Goal: Task Accomplishment & Management: Manage account settings

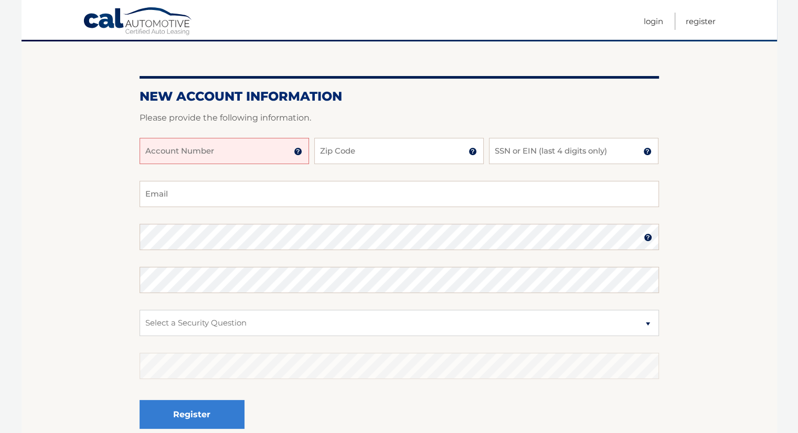
scroll to position [105, 0]
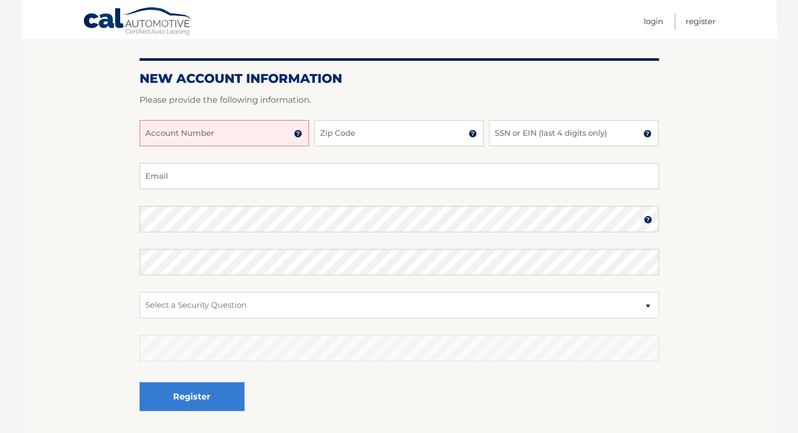
click at [151, 136] on input "Account Number" at bounding box center [224, 133] width 169 height 26
type input "44455991072"
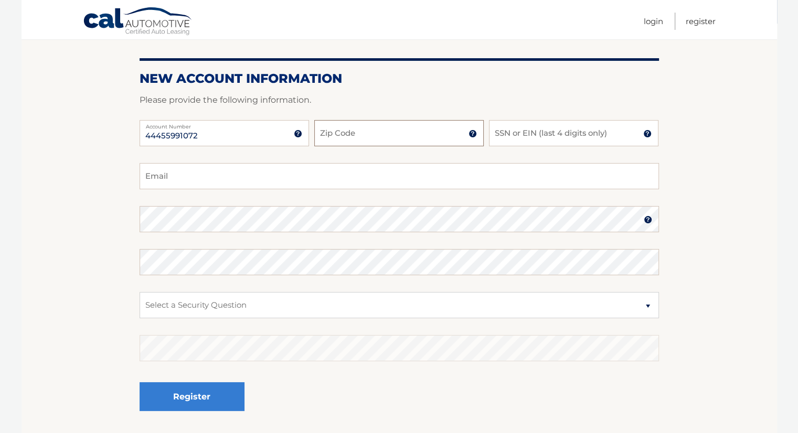
click at [331, 135] on input "Zip Code" at bounding box center [398, 133] width 169 height 26
type input "07067"
type input "biancojane45@gmail.com"
click at [508, 136] on input "SSN or EIN (last 4 digits only)" at bounding box center [573, 133] width 169 height 26
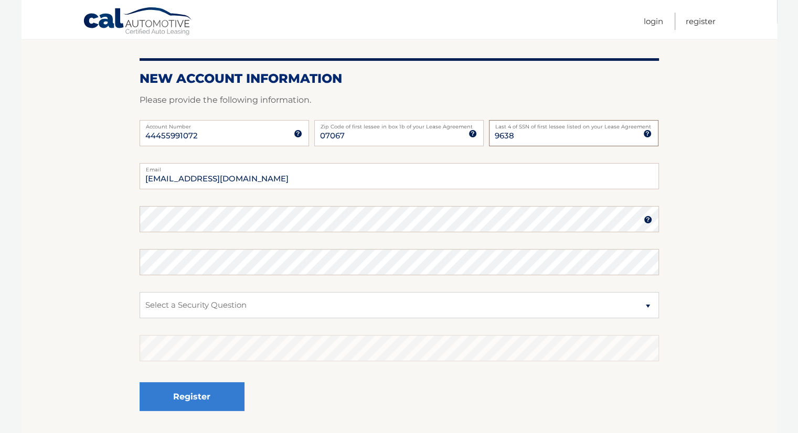
scroll to position [185, 0]
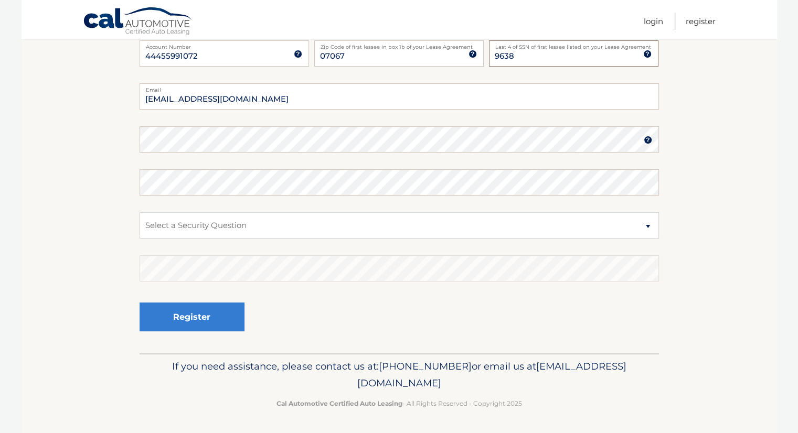
type input "9638"
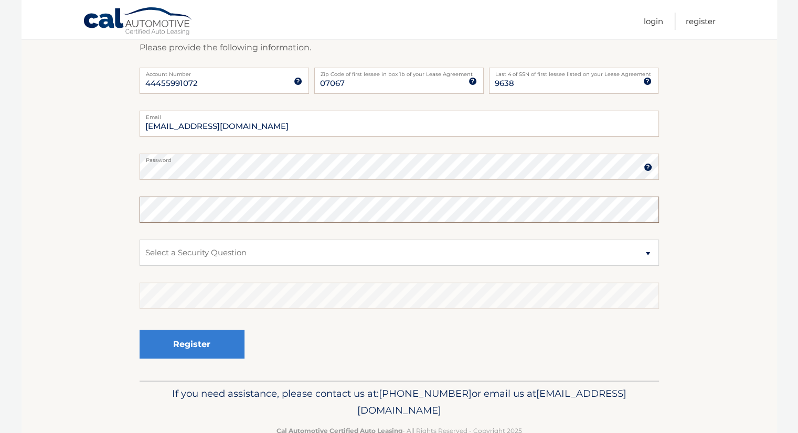
scroll to position [132, 0]
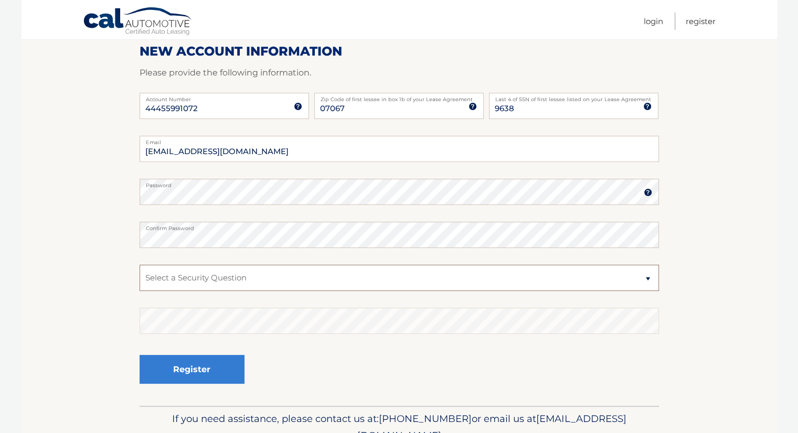
click at [165, 279] on select "Select a Security Question What was the name of your elementary school? What is…" at bounding box center [399, 278] width 519 height 26
select select "4"
click at [140, 265] on select "Select a Security Question What was the name of your elementary school? What is…" at bounding box center [399, 278] width 519 height 26
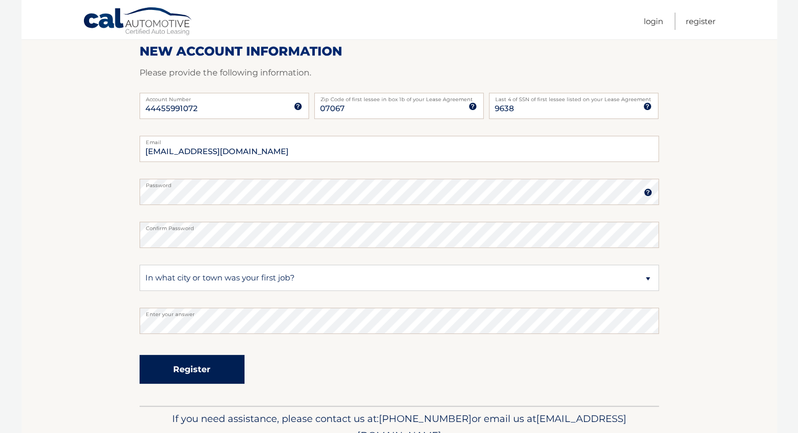
click at [183, 369] on button "Register" at bounding box center [192, 369] width 105 height 29
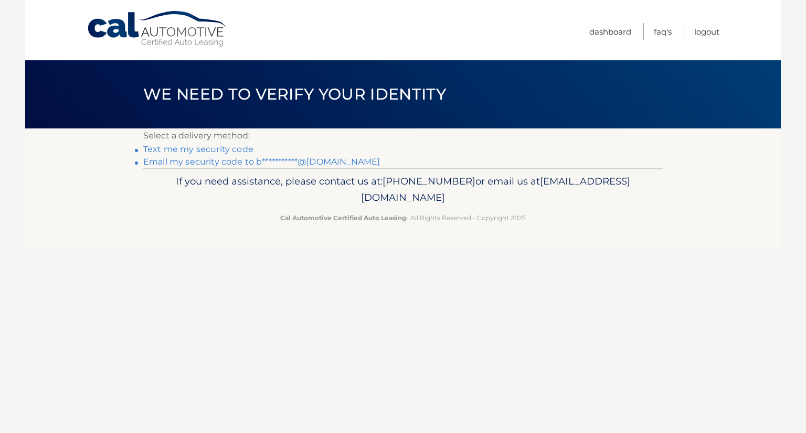
click at [208, 147] on link "Text me my security code" at bounding box center [198, 149] width 110 height 10
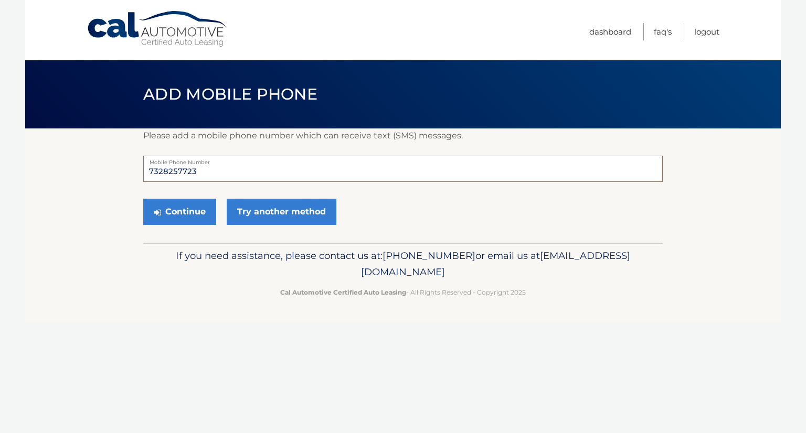
click at [167, 172] on input "7328257723" at bounding box center [402, 169] width 519 height 26
type input "7329257723"
click at [187, 207] on button "Continue" at bounding box center [179, 212] width 73 height 26
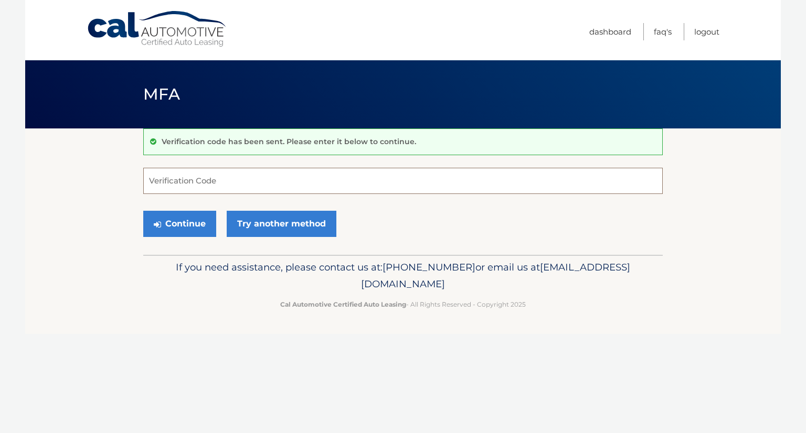
click at [161, 186] on input "Verification Code" at bounding box center [402, 181] width 519 height 26
type input "804421"
click at [181, 219] on button "Continue" at bounding box center [179, 224] width 73 height 26
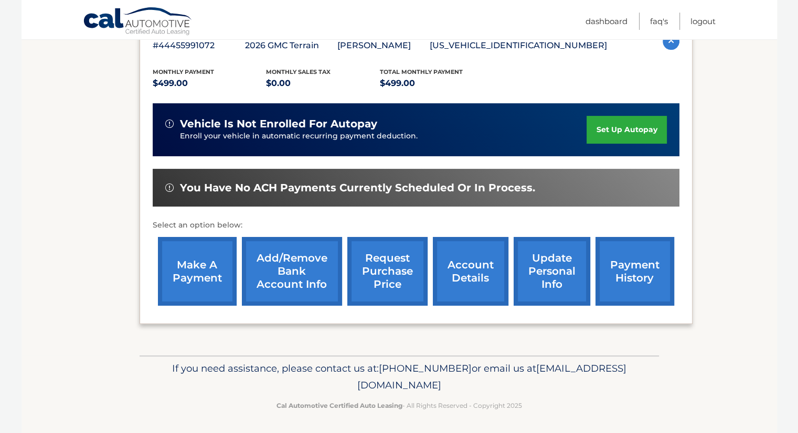
scroll to position [201, 0]
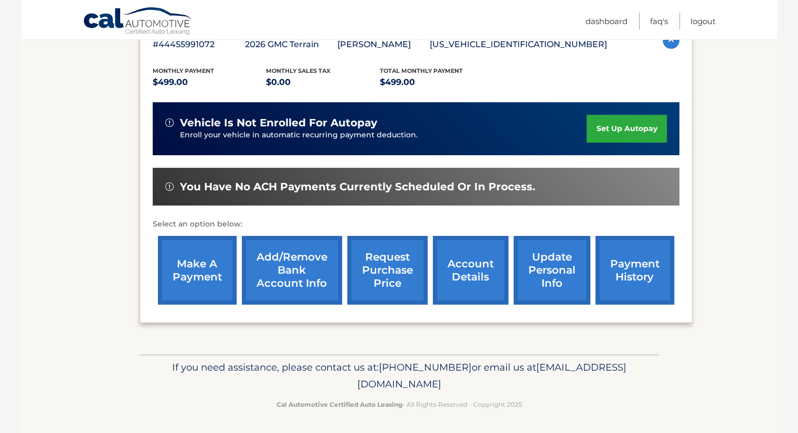
click at [189, 271] on link "make a payment" at bounding box center [197, 270] width 79 height 69
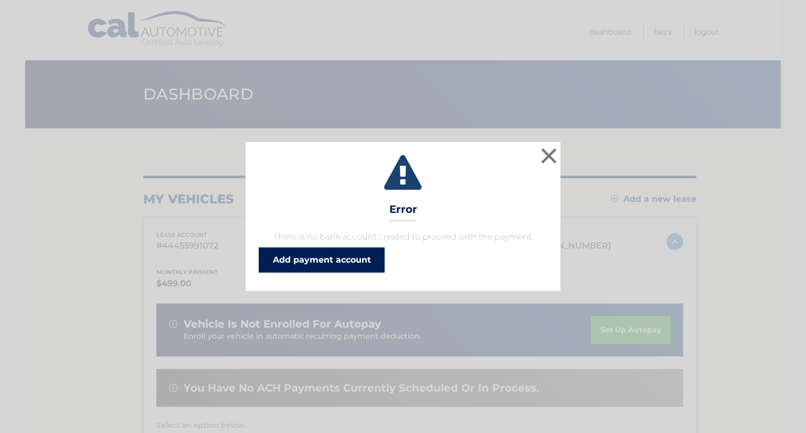
click at [352, 263] on link "Add payment account" at bounding box center [322, 260] width 126 height 25
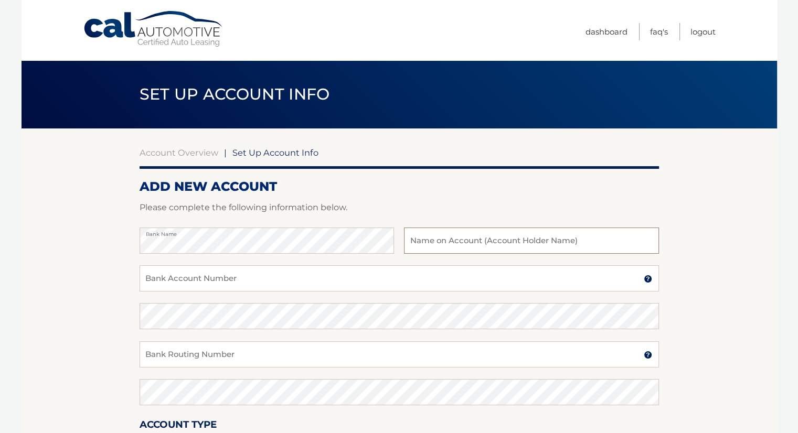
click at [414, 252] on input "text" at bounding box center [531, 241] width 254 height 26
type input "[PERSON_NAME]"
click at [176, 276] on input "Bank Account Number" at bounding box center [399, 278] width 519 height 26
type input "86969676"
click at [172, 355] on input "Bank Routing Number" at bounding box center [399, 354] width 519 height 26
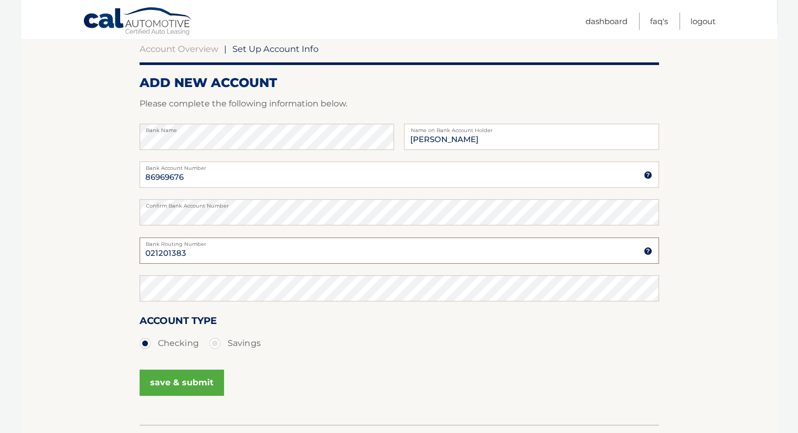
scroll to position [105, 0]
type input "021201383"
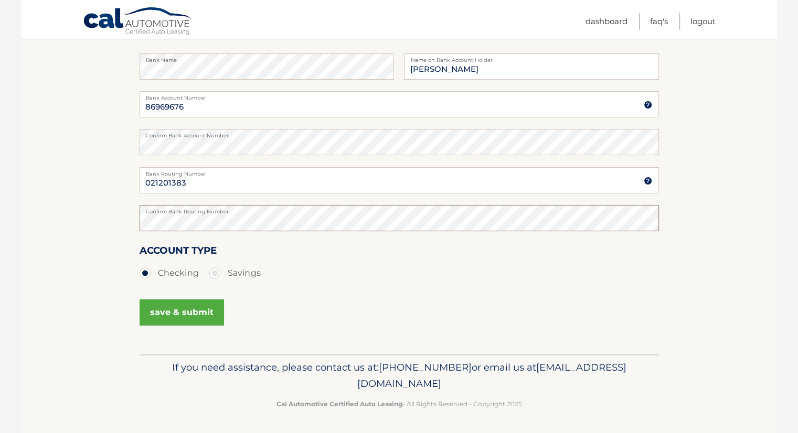
scroll to position [175, 0]
click at [190, 305] on button "save & submit" at bounding box center [182, 312] width 84 height 26
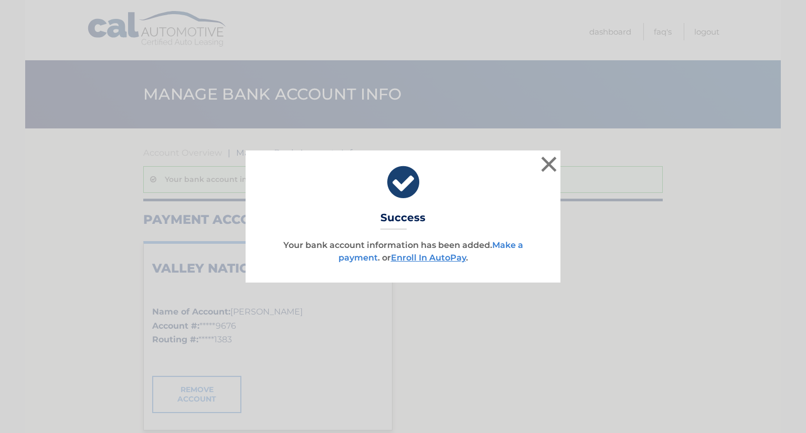
click at [506, 243] on link "Make a payment" at bounding box center [430, 251] width 185 height 23
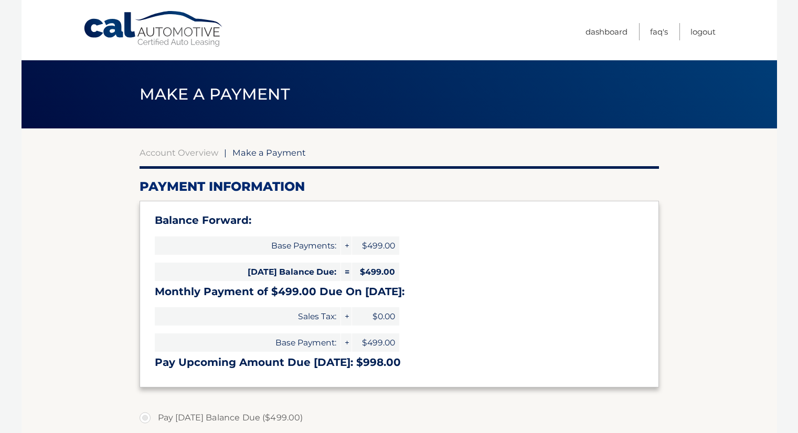
select select "OTJiYTVmMTEtZmNmZi00NGE1LWFjMzgtY2M4NDZkZjE0ZmJl"
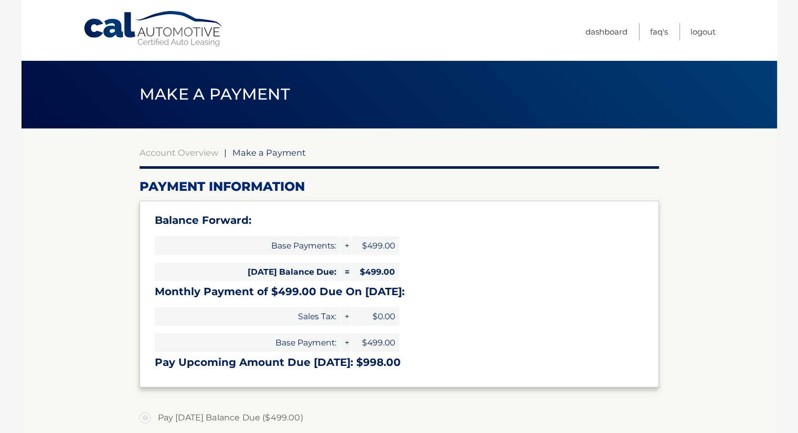
drag, startPoint x: 15, startPoint y: 210, endPoint x: 246, endPoint y: 152, distance: 238.6
click at [19, 211] on body "Cal Automotive Menu Dashboard FAQ's Logout |" at bounding box center [399, 216] width 798 height 433
click at [604, 31] on link "Dashboard" at bounding box center [606, 31] width 42 height 17
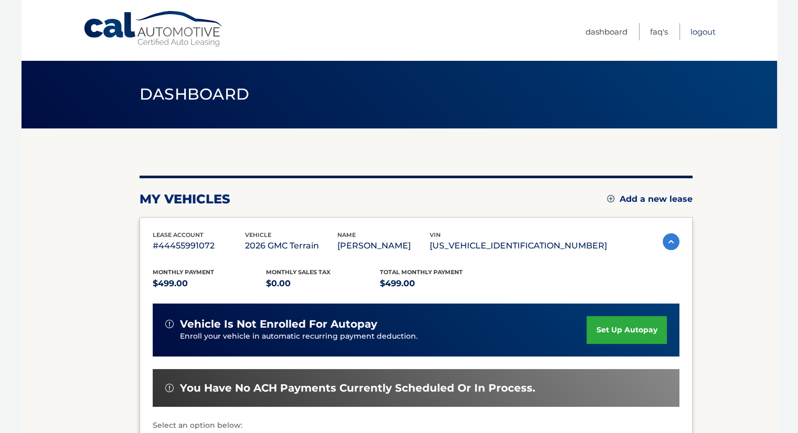
click at [706, 32] on link "Logout" at bounding box center [702, 31] width 25 height 17
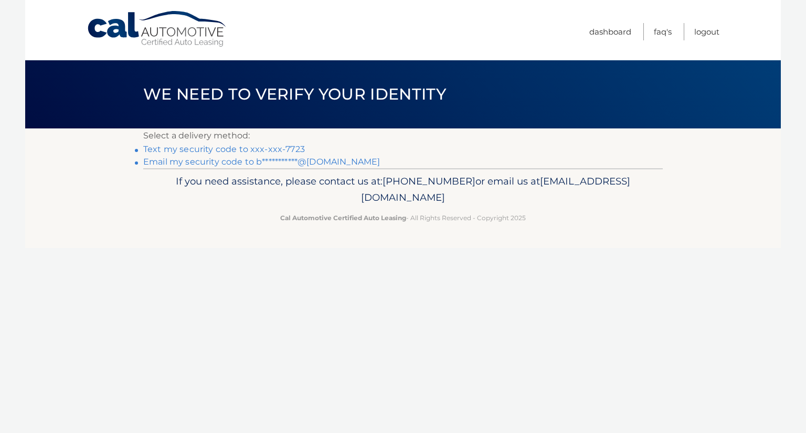
click at [281, 150] on link "Text my security code to xxx-xxx-7723" at bounding box center [224, 149] width 162 height 10
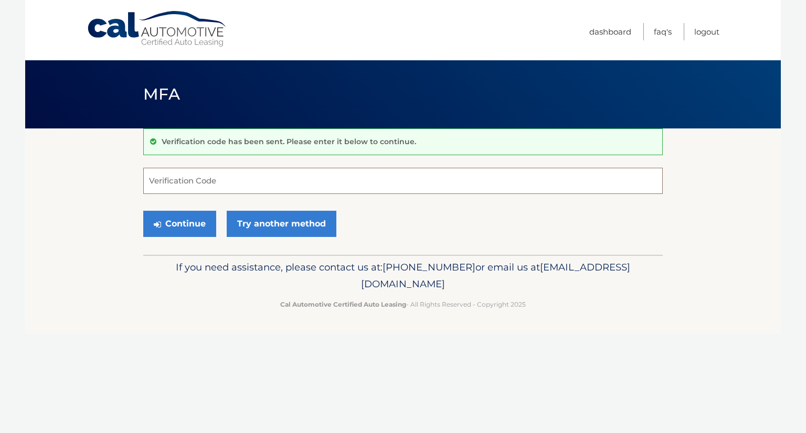
click at [177, 183] on input "Verification Code" at bounding box center [402, 181] width 519 height 26
type input "756912"
click at [189, 218] on button "Continue" at bounding box center [179, 224] width 73 height 26
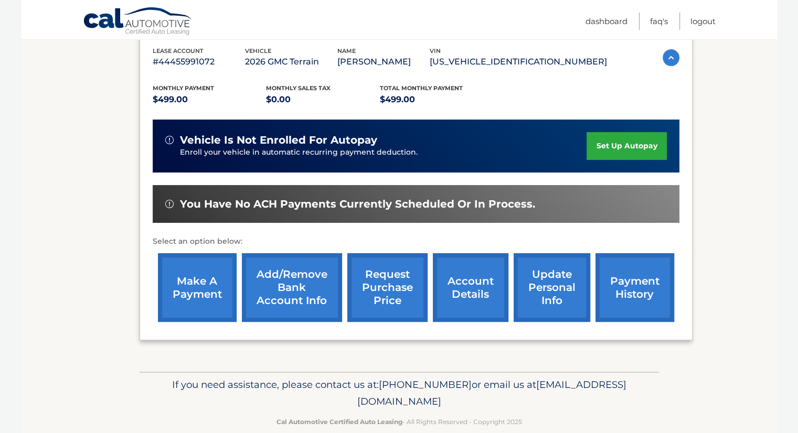
scroll to position [201, 0]
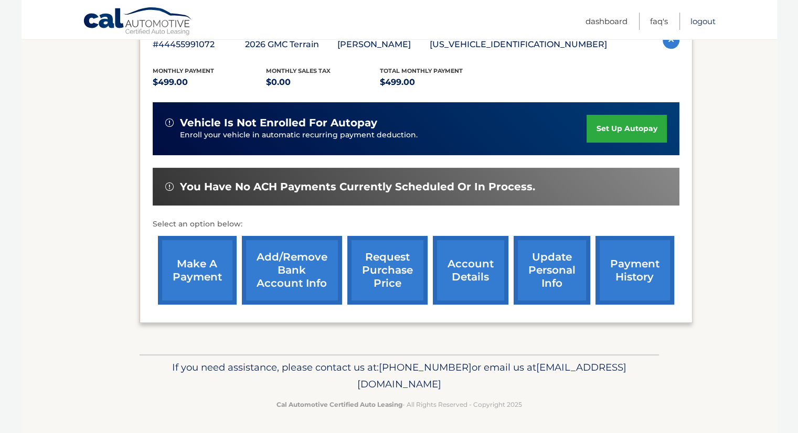
click at [703, 15] on link "Logout" at bounding box center [702, 21] width 25 height 17
